Goal: Information Seeking & Learning: Learn about a topic

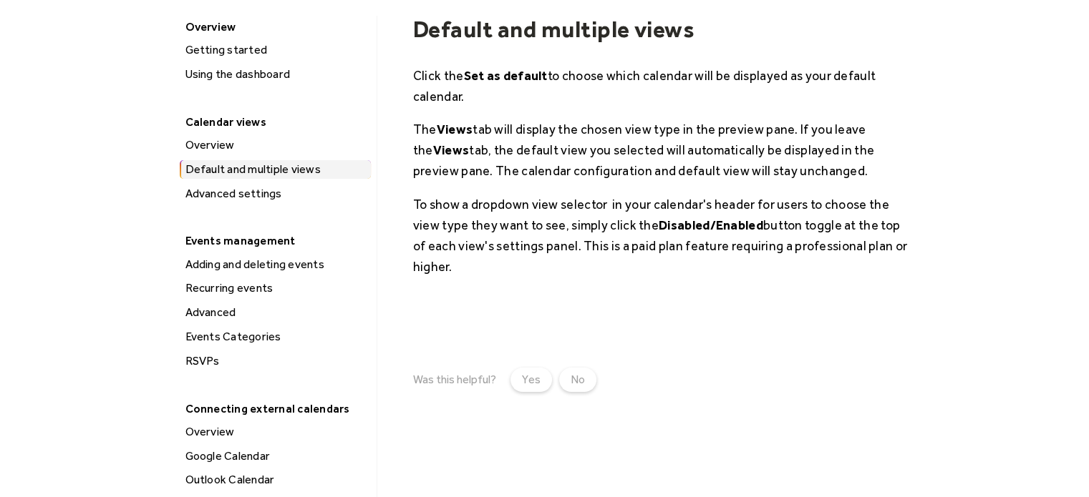
click at [203, 190] on div "Advanced settings" at bounding box center [276, 194] width 190 height 19
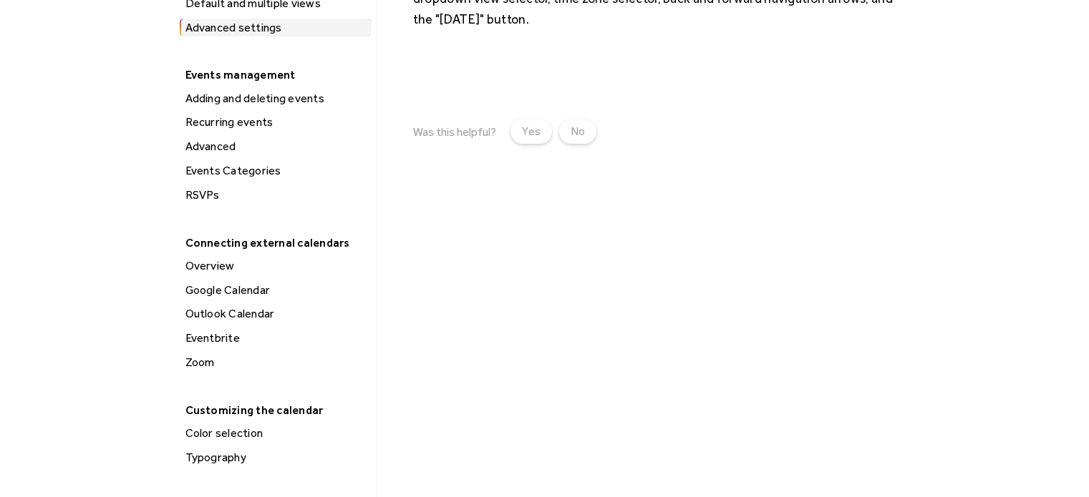
scroll to position [378, 0]
click at [219, 92] on div "Adding and deleting events" at bounding box center [276, 98] width 190 height 19
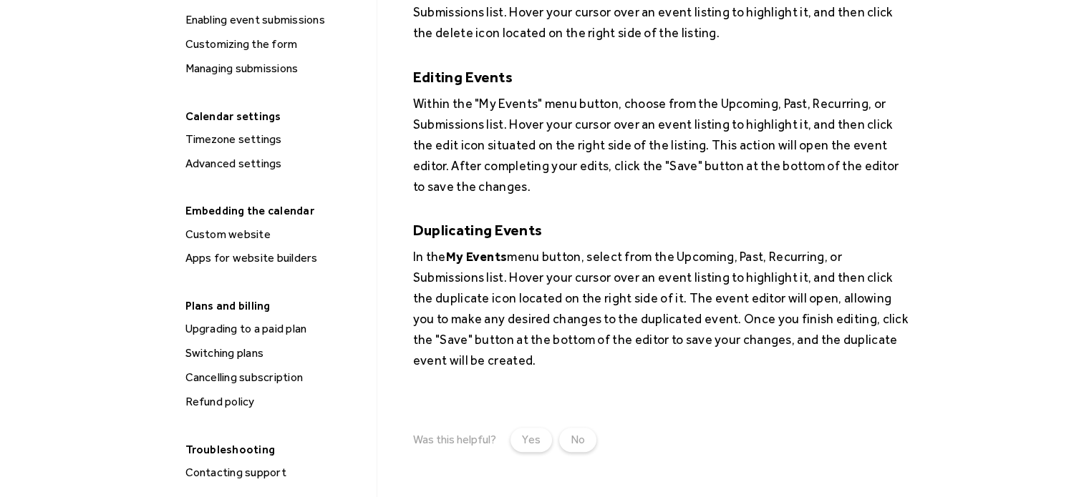
scroll to position [995, 0]
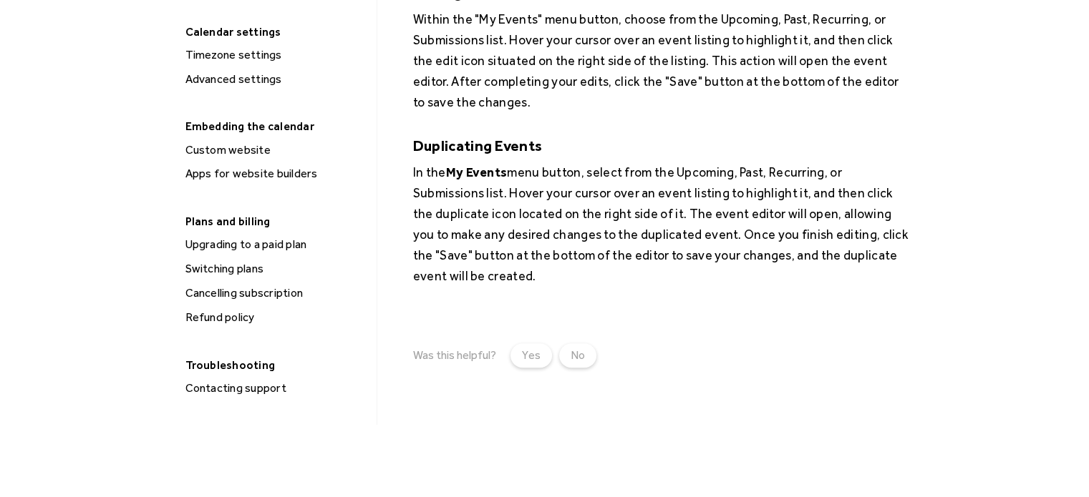
click at [212, 142] on div "Custom website" at bounding box center [276, 150] width 190 height 19
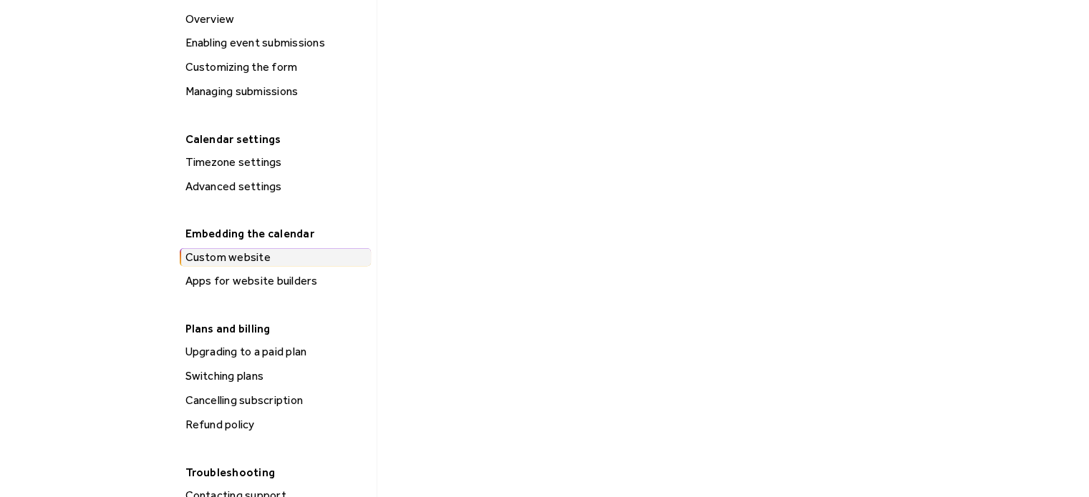
scroll to position [888, 0]
click at [225, 277] on div "Apps for website builders" at bounding box center [276, 281] width 190 height 19
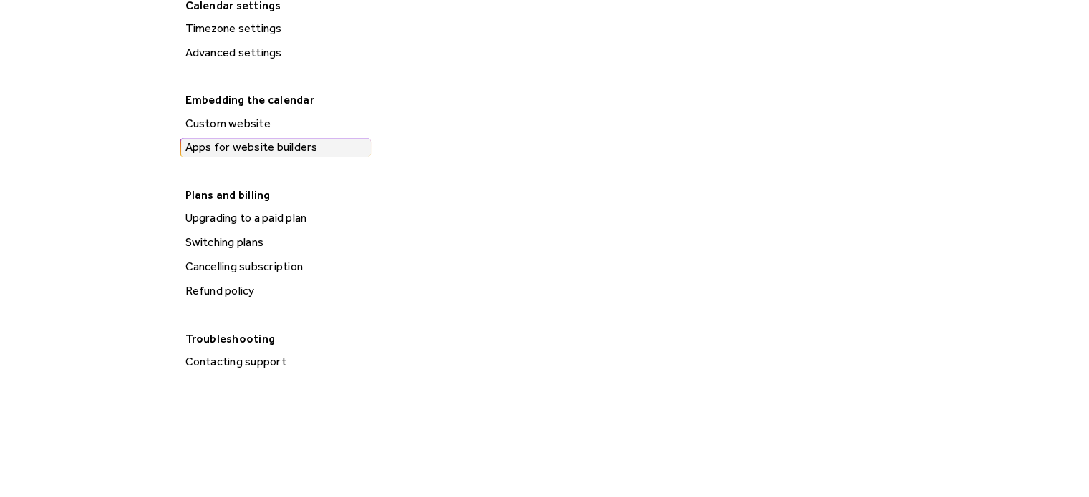
scroll to position [1022, 0]
click at [195, 214] on div "Upgrading to a paid plan" at bounding box center [276, 217] width 190 height 19
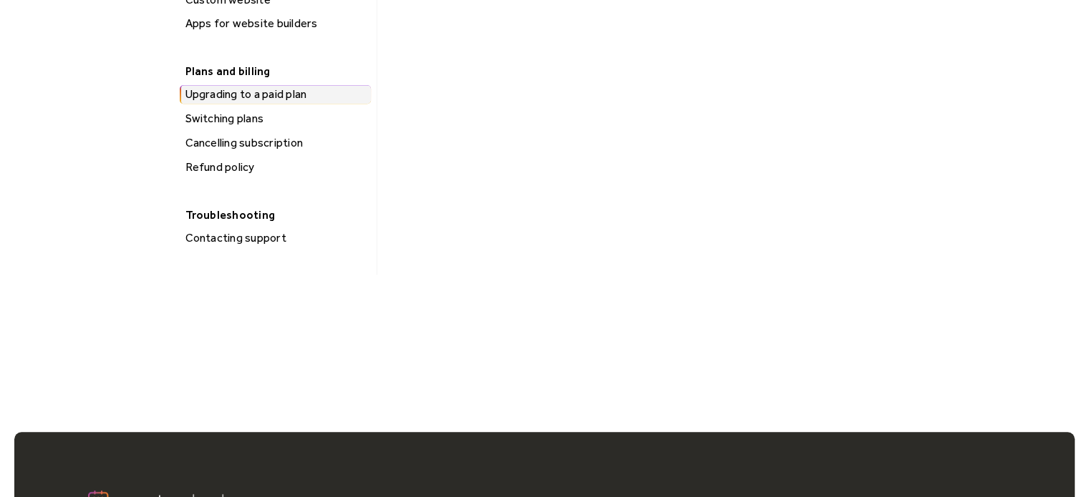
scroll to position [1148, 0]
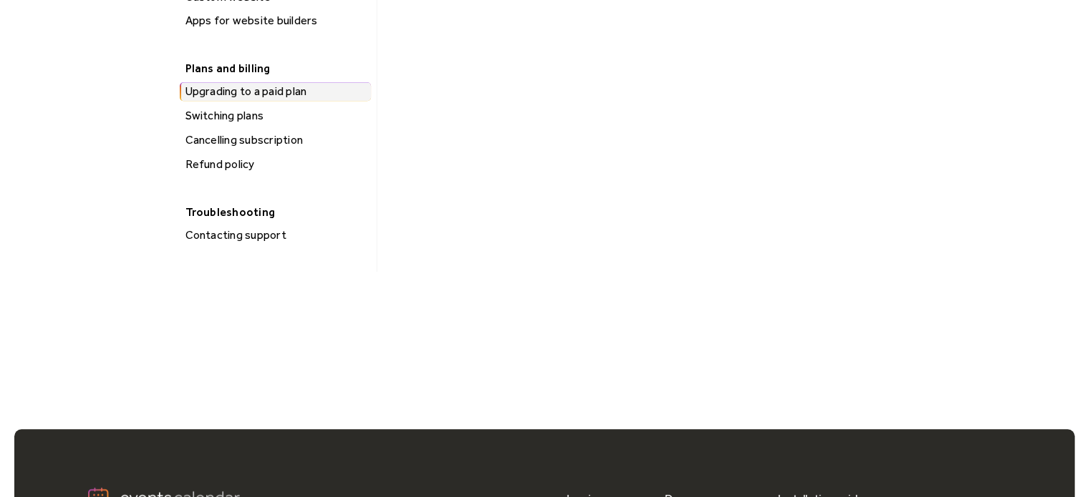
click at [210, 117] on div "Switching plans" at bounding box center [276, 116] width 190 height 19
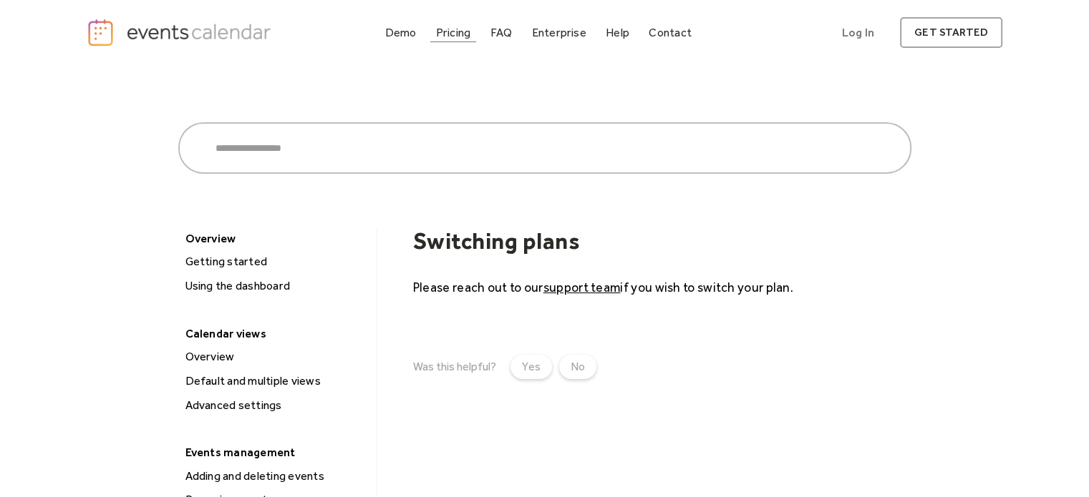
click at [444, 31] on div "Pricing" at bounding box center [453, 33] width 35 height 8
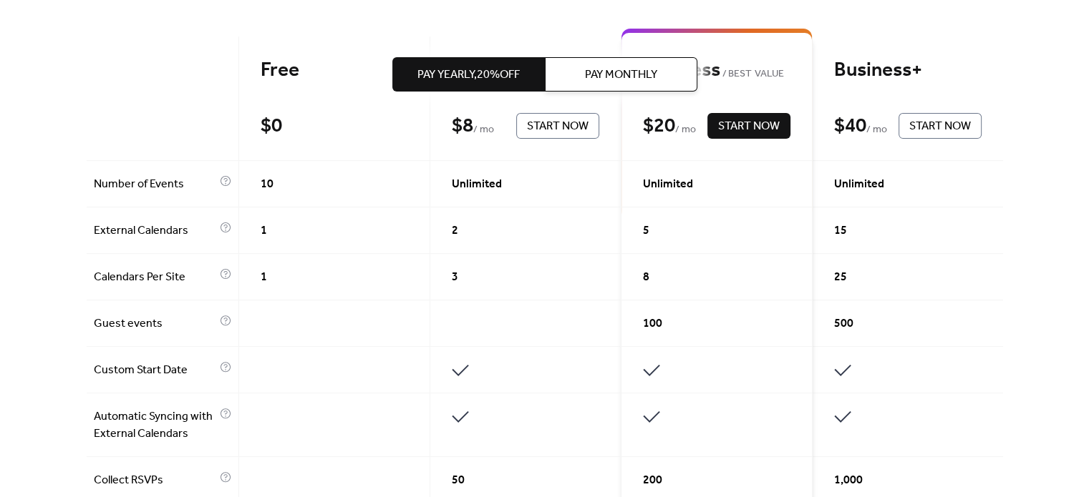
scroll to position [240, 0]
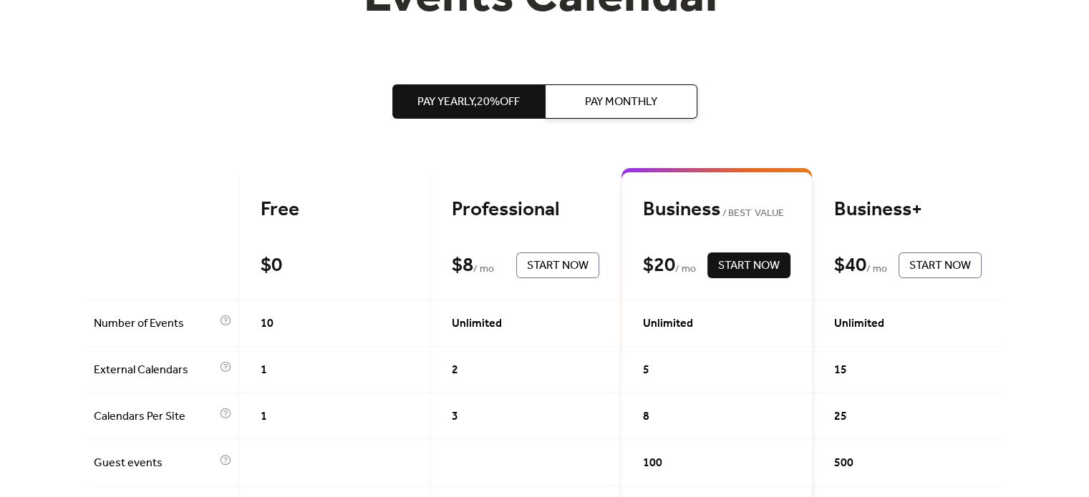
click at [607, 99] on span "Pay Monthly" at bounding box center [621, 102] width 72 height 17
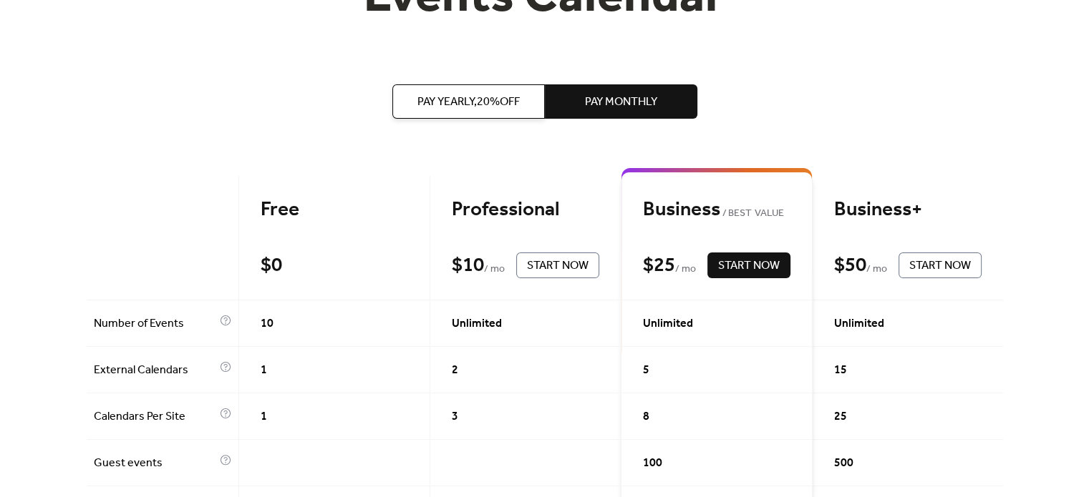
click at [436, 94] on span "Pay Yearly, 20% off" at bounding box center [468, 102] width 102 height 17
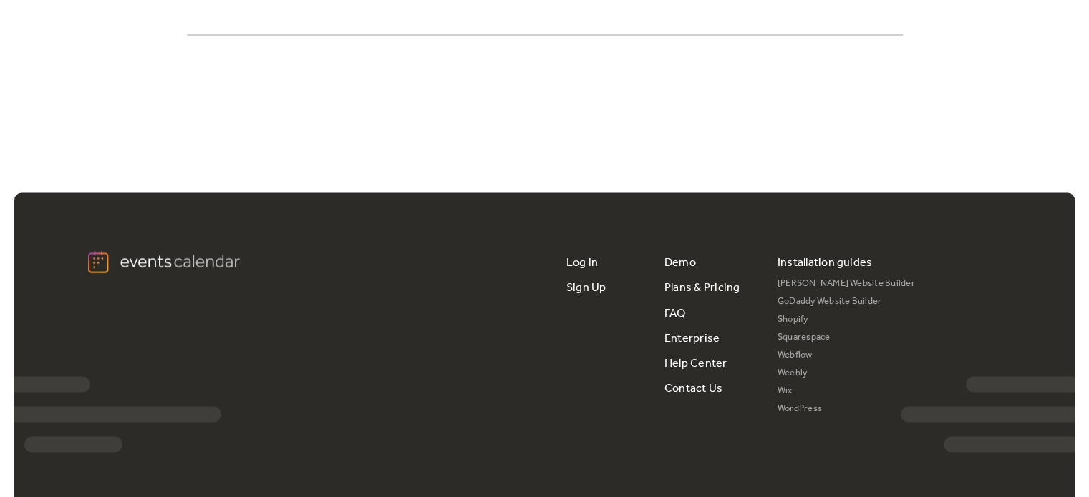
scroll to position [2720, 0]
click at [671, 354] on link "Help Center" at bounding box center [695, 362] width 63 height 25
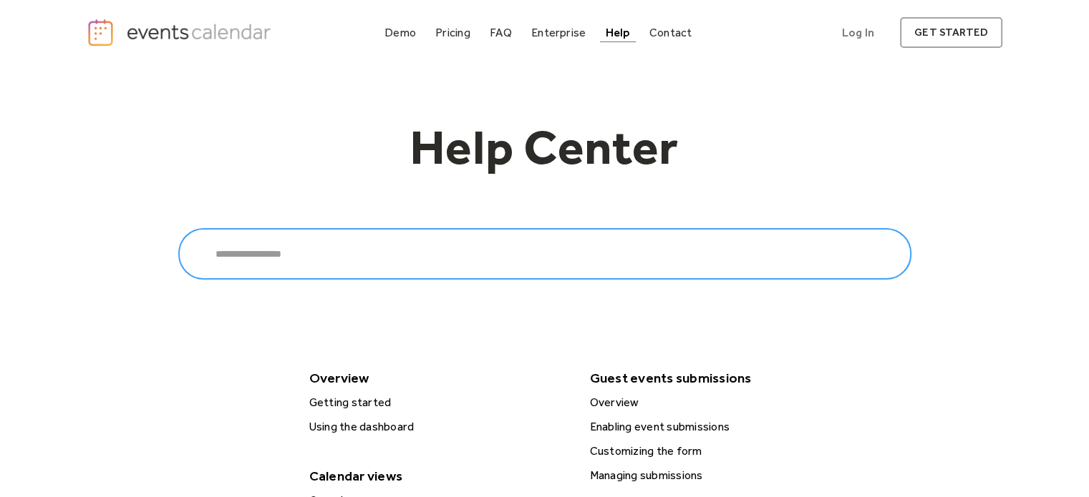
click at [301, 260] on input "Search" at bounding box center [544, 254] width 733 height 52
type input "**********"
click input "******" at bounding box center [0, 0] width 0 height 0
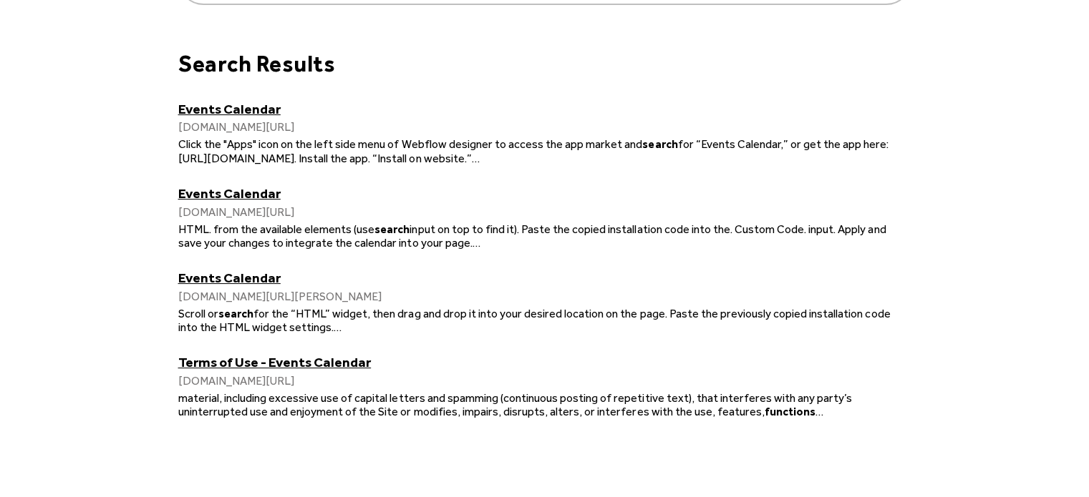
scroll to position [170, 0]
